Goal: Find contact information: Find contact information

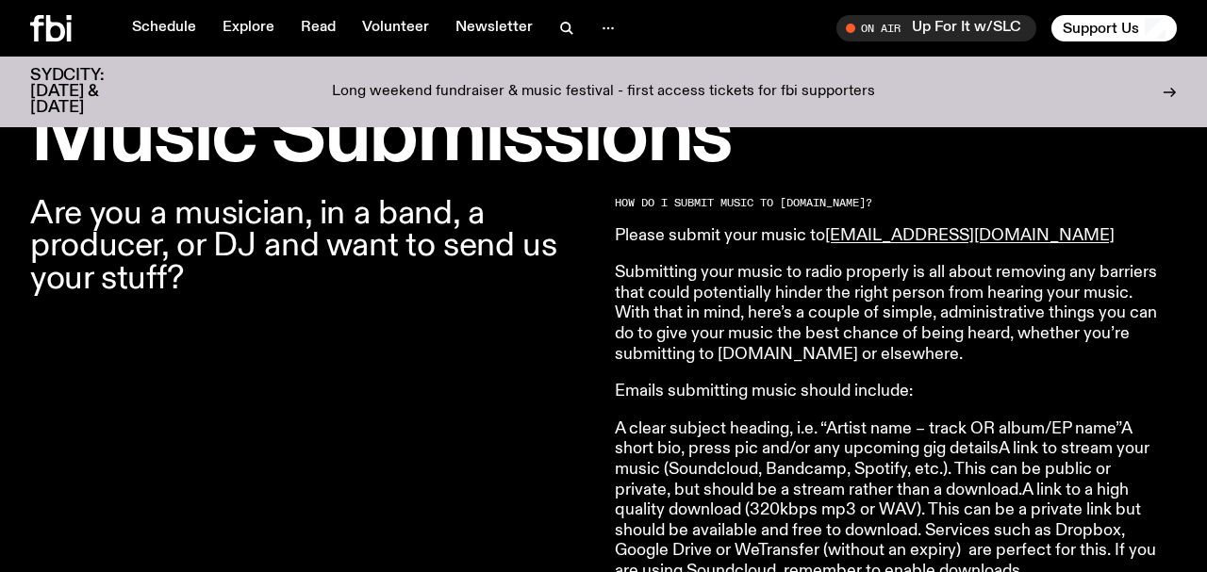
scroll to position [633, 0]
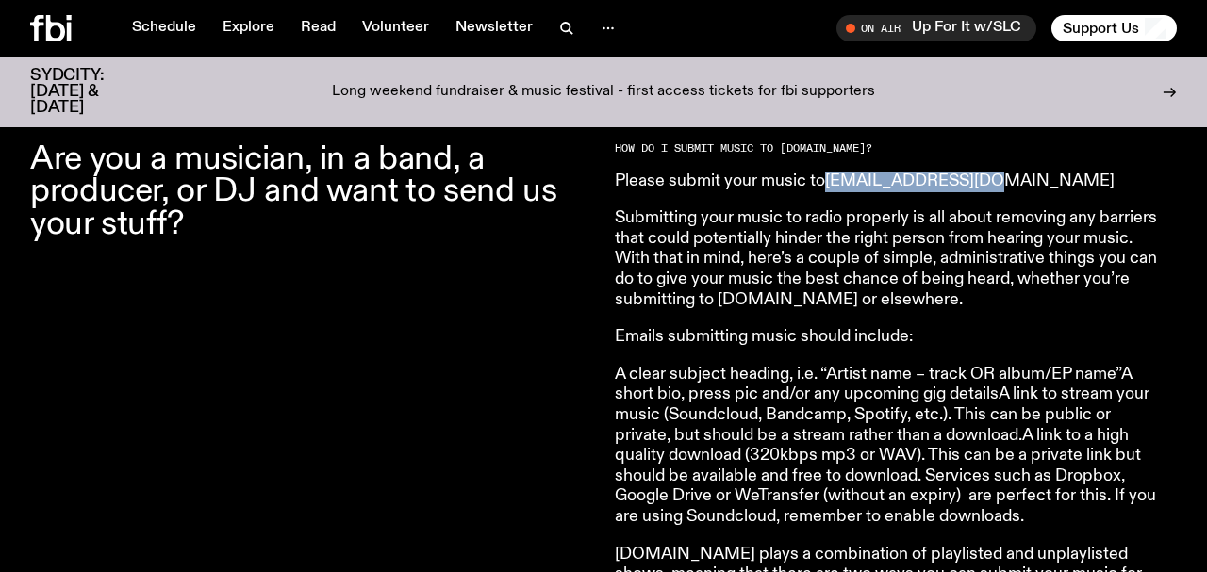
drag, startPoint x: 988, startPoint y: 188, endPoint x: 832, endPoint y: 182, distance: 156.7
click at [831, 181] on p "Please submit your music to [EMAIL_ADDRESS][DOMAIN_NAME]" at bounding box center [886, 182] width 543 height 21
copy link "[EMAIL_ADDRESS][DOMAIN_NAME]"
click at [1008, 186] on p "Please submit your music to [EMAIL_ADDRESS][DOMAIN_NAME]" at bounding box center [886, 182] width 543 height 21
drag, startPoint x: 994, startPoint y: 185, endPoint x: 827, endPoint y: 183, distance: 166.9
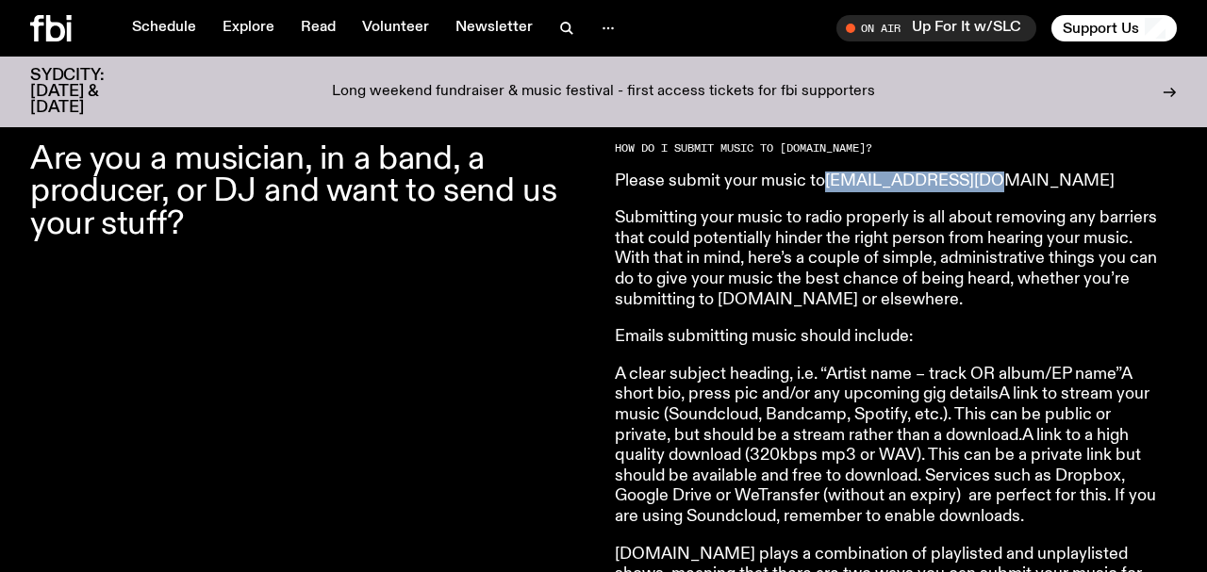
click at [827, 181] on p "Please submit your music to [EMAIL_ADDRESS][DOMAIN_NAME]" at bounding box center [886, 182] width 543 height 21
copy link "[EMAIL_ADDRESS][DOMAIN_NAME]"
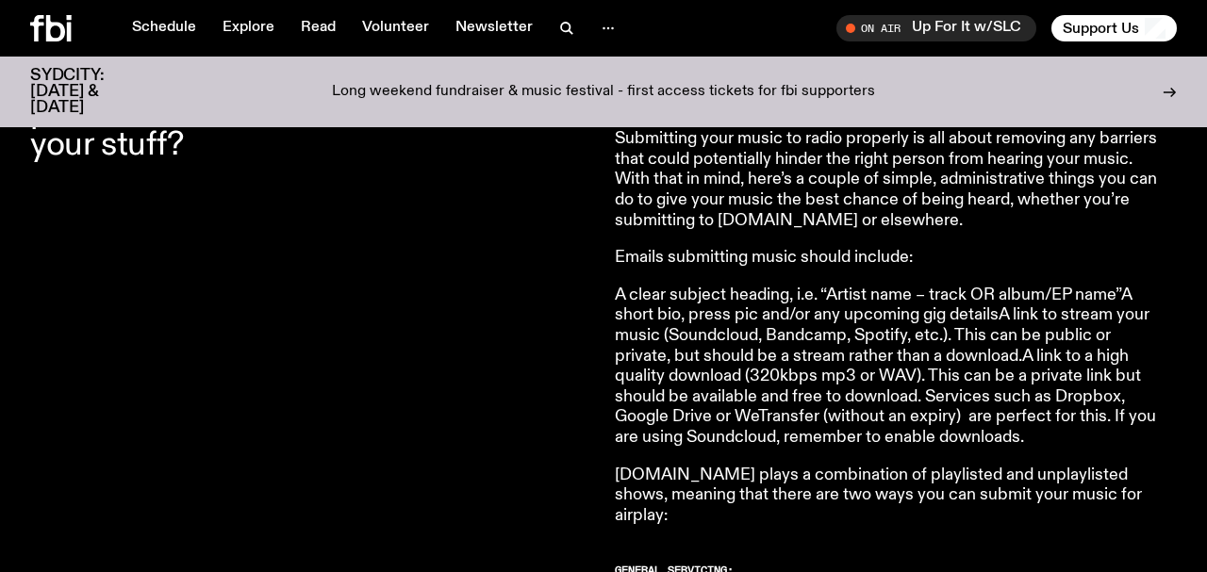
scroll to position [734, 0]
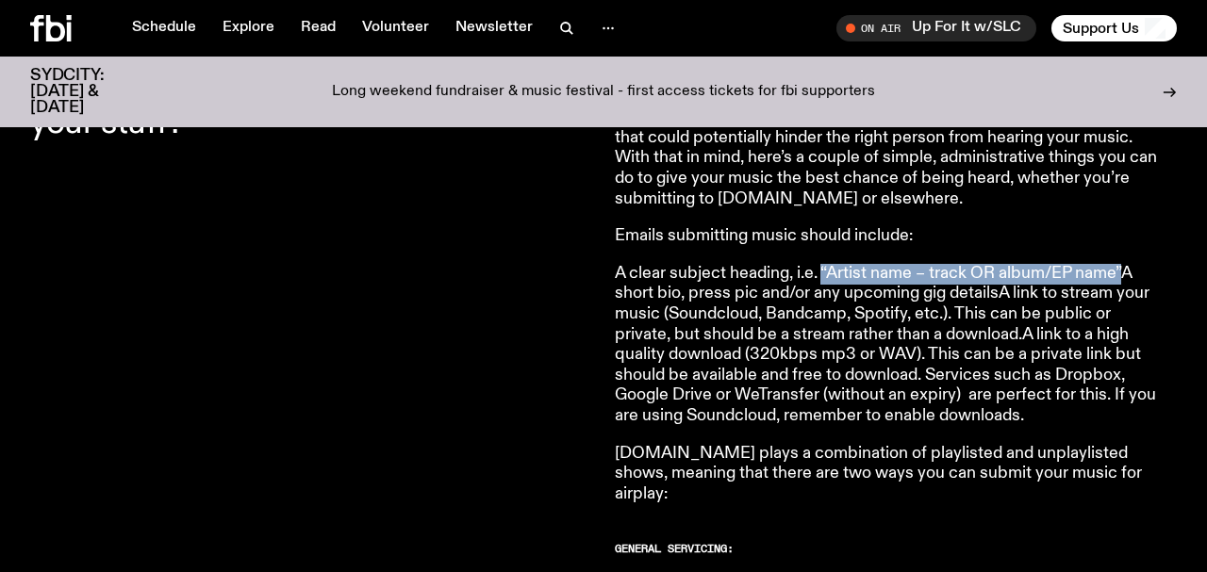
drag, startPoint x: 824, startPoint y: 273, endPoint x: 1125, endPoint y: 269, distance: 300.9
click at [1128, 269] on p "A clear subject heading, i.e. “Artist name – track OR album/EP name”A short bio…" at bounding box center [886, 345] width 543 height 163
copy p "“Artist name – track OR album/EP name”"
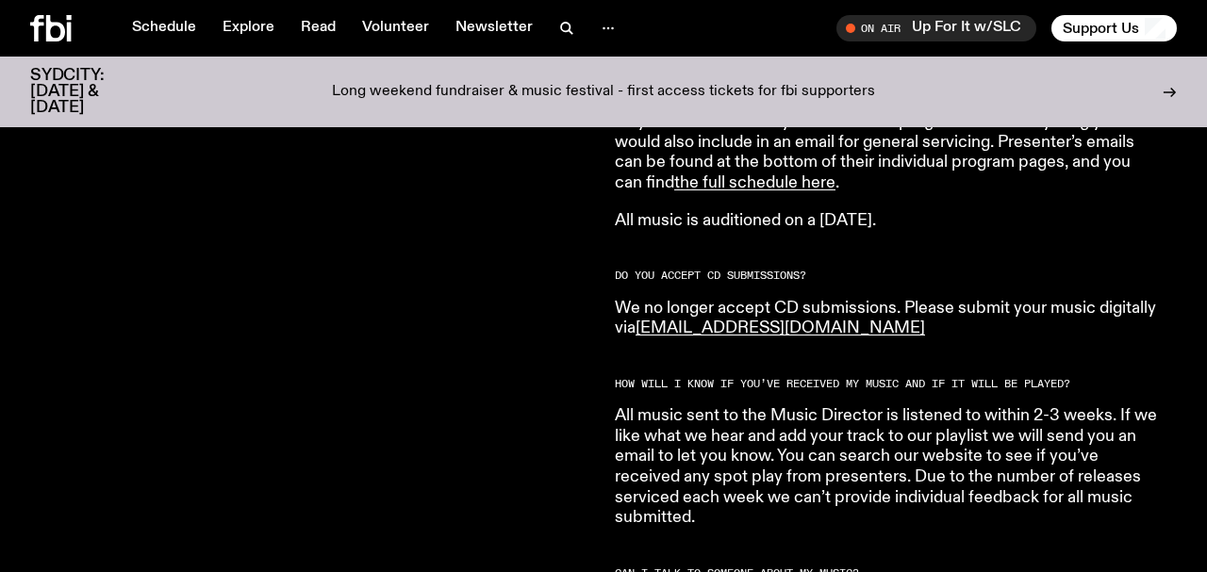
scroll to position [1407, 0]
